Goal: Transaction & Acquisition: Purchase product/service

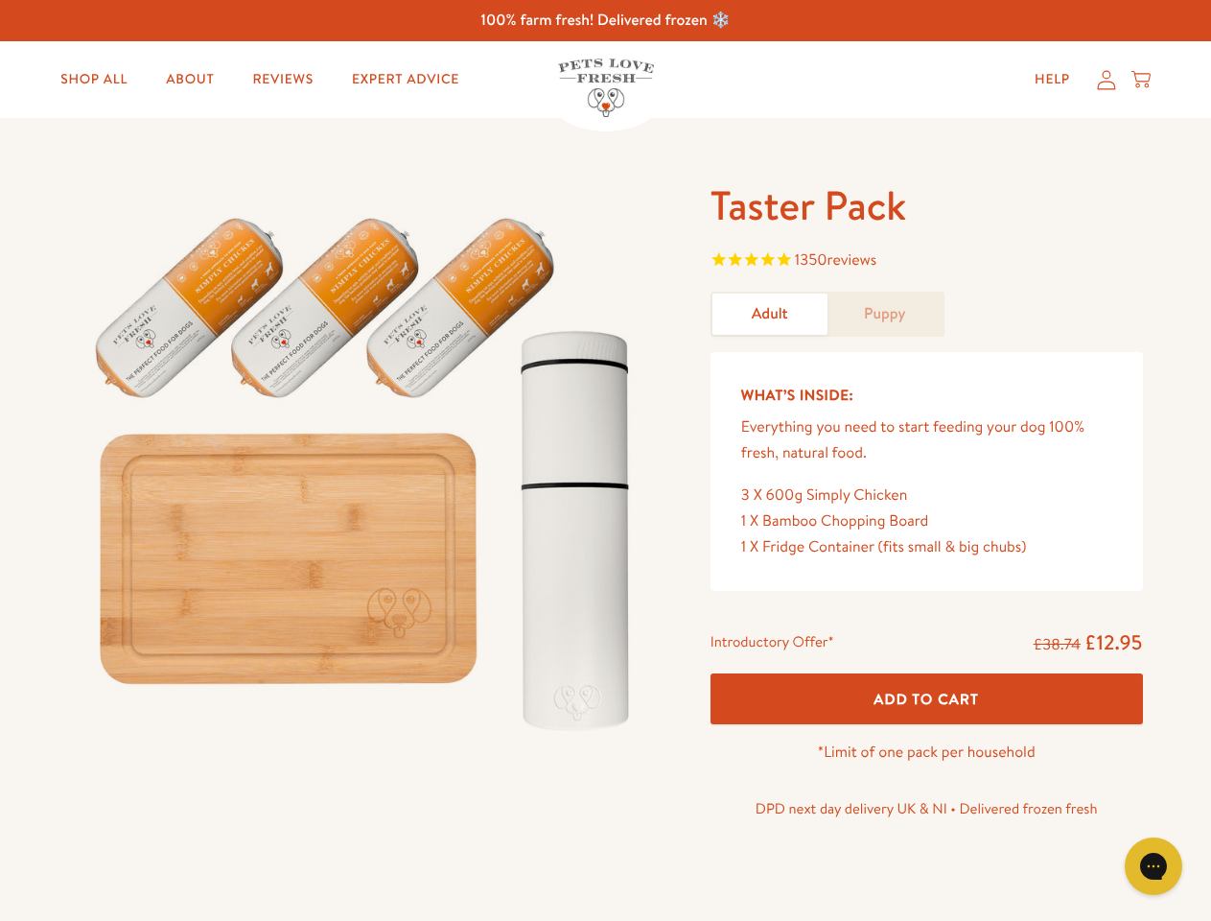
click at [605, 460] on img at bounding box center [367, 465] width 596 height 572
click at [926, 262] on span "1350 reviews" at bounding box center [927, 261] width 432 height 29
click at [926, 796] on p "DPD next day delivery UK & NI • Delivered frozen fresh" at bounding box center [927, 808] width 432 height 25
click at [1154, 866] on icon "Gorgias live chat" at bounding box center [1153, 865] width 18 height 18
